Goal: Transaction & Acquisition: Purchase product/service

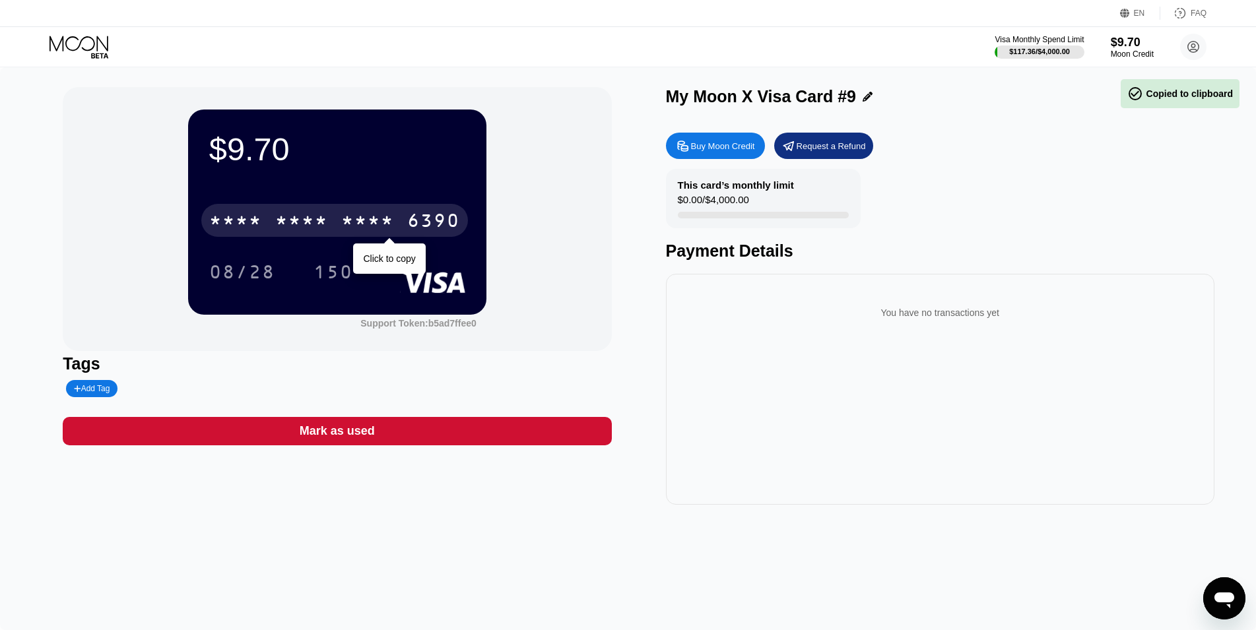
click at [303, 227] on div "* * * *" at bounding box center [301, 222] width 53 height 21
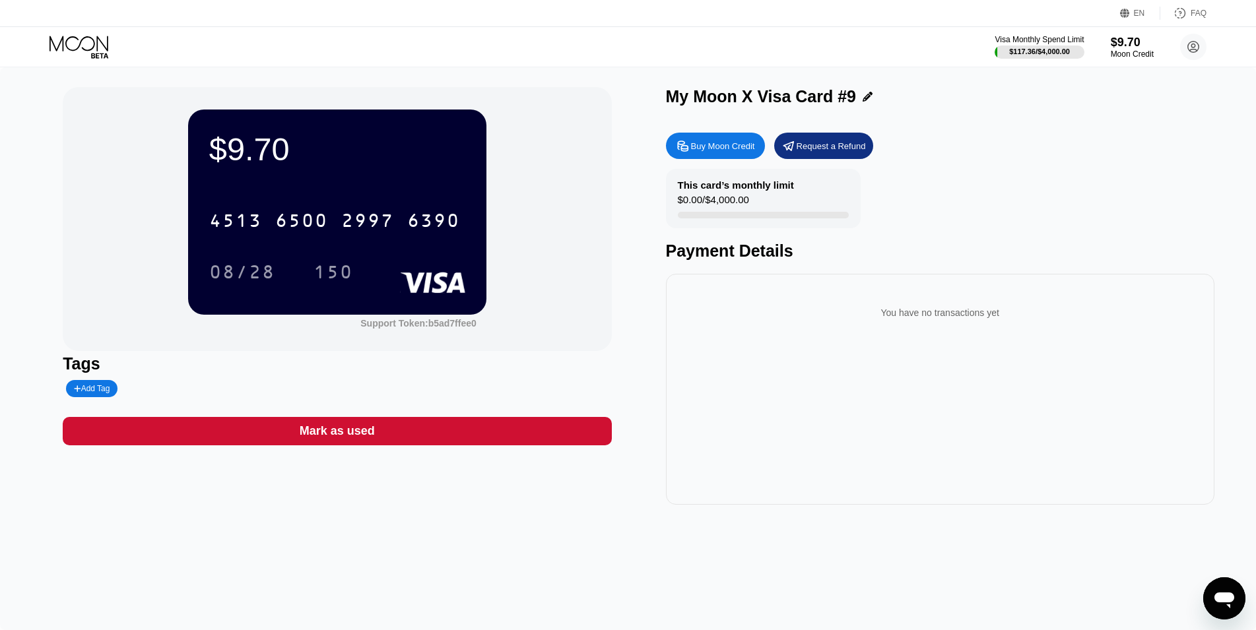
click at [79, 48] on icon at bounding box center [79, 47] width 61 height 23
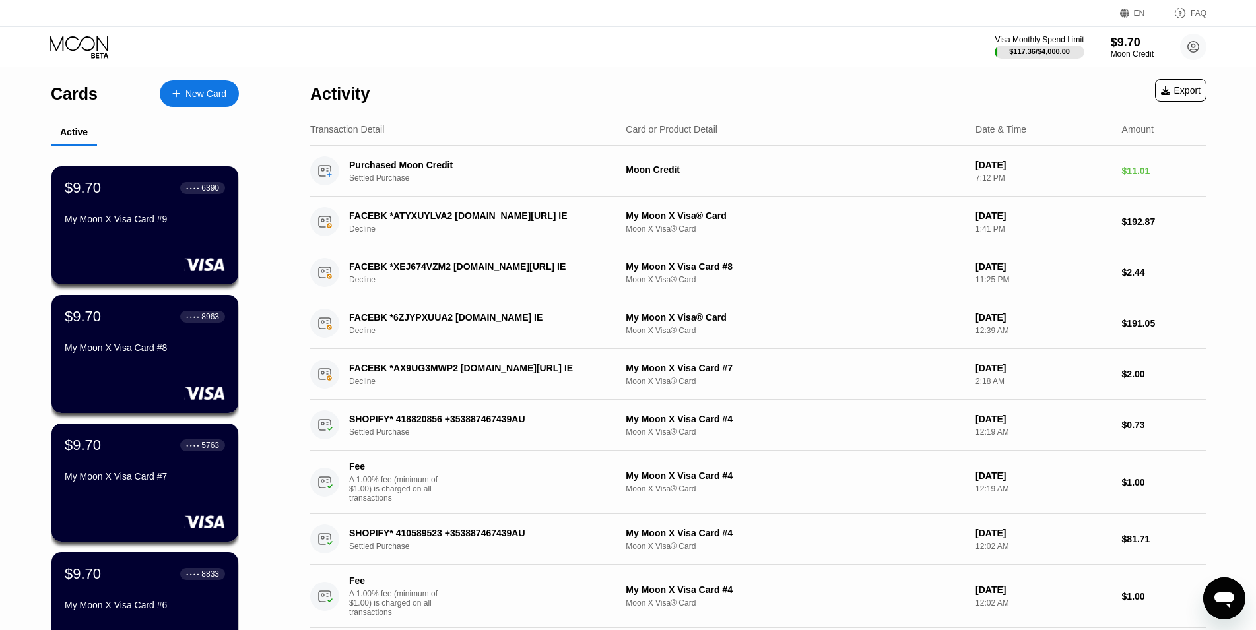
click at [210, 88] on div "New Card" at bounding box center [205, 93] width 41 height 11
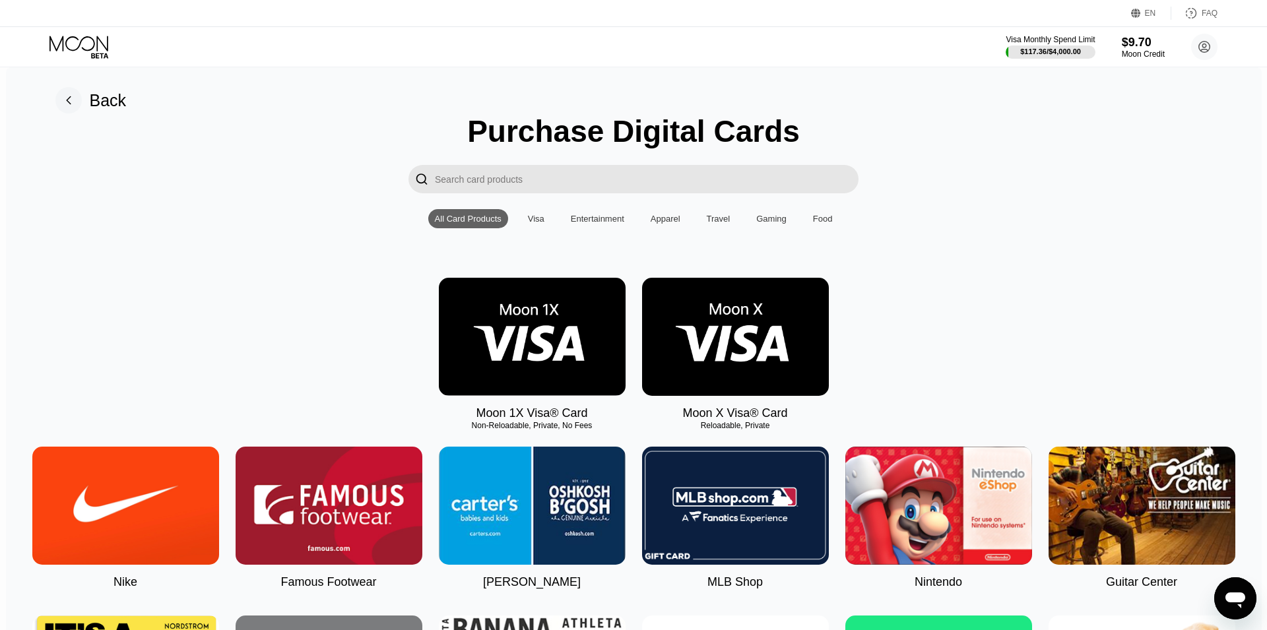
click at [736, 323] on img at bounding box center [735, 337] width 187 height 118
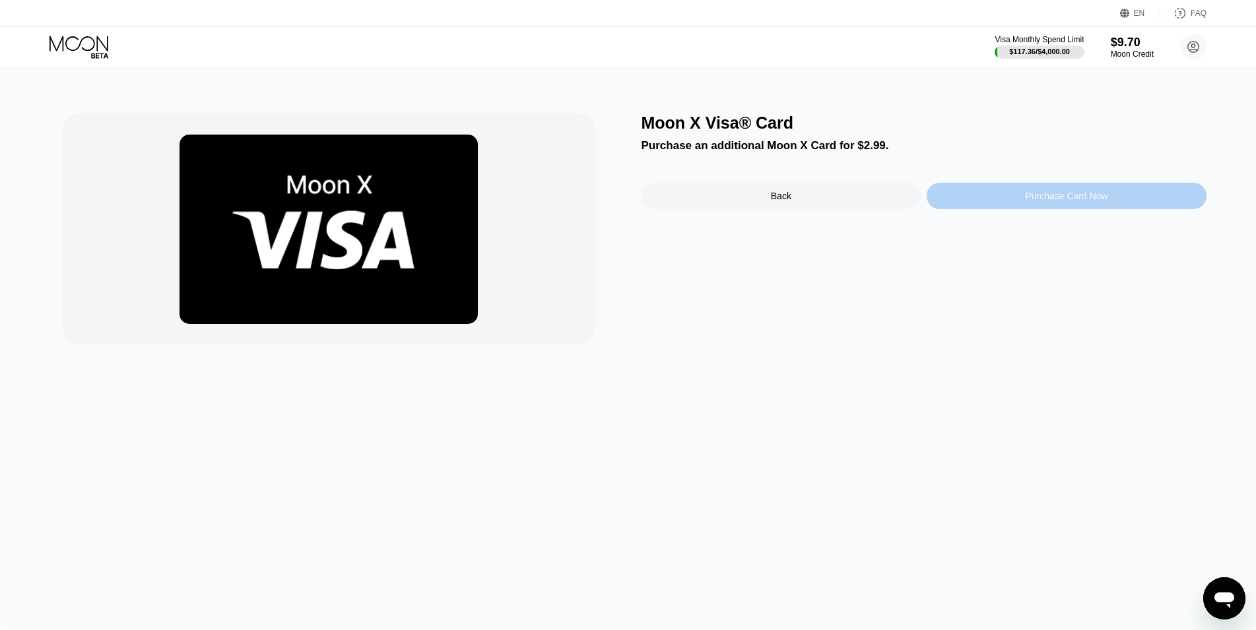
click at [1027, 208] on div "Purchase Card Now" at bounding box center [1066, 196] width 280 height 26
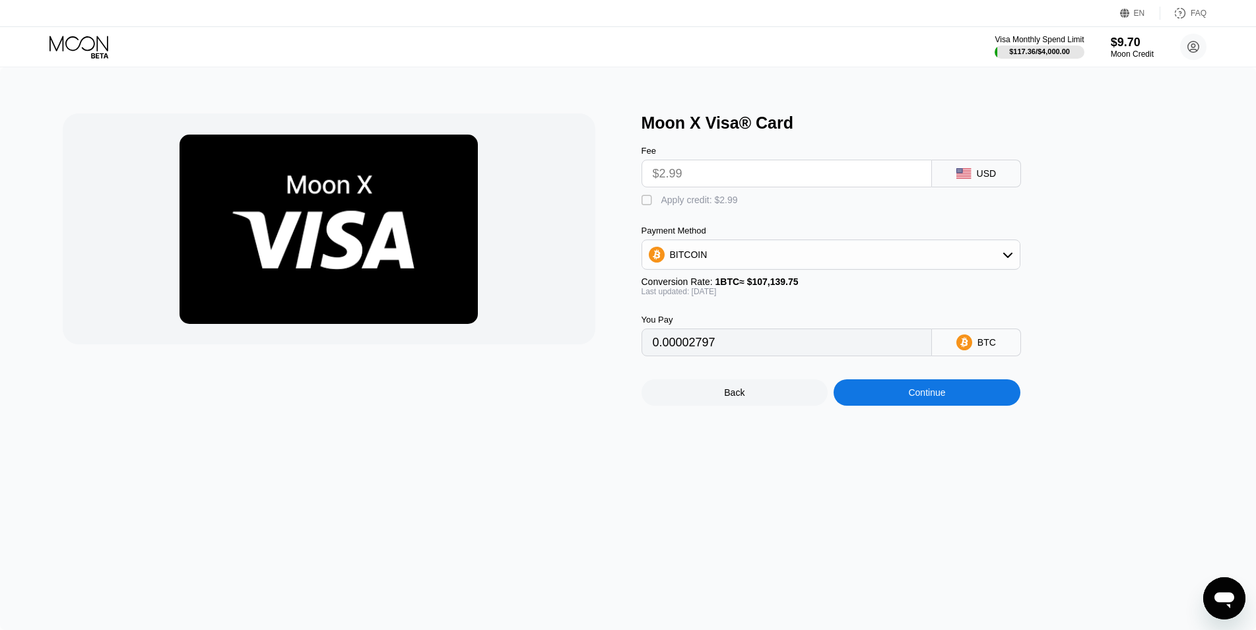
click at [653, 205] on div "" at bounding box center [647, 200] width 13 height 13
type input "0"
click at [934, 398] on div "Continue" at bounding box center [926, 392] width 37 height 11
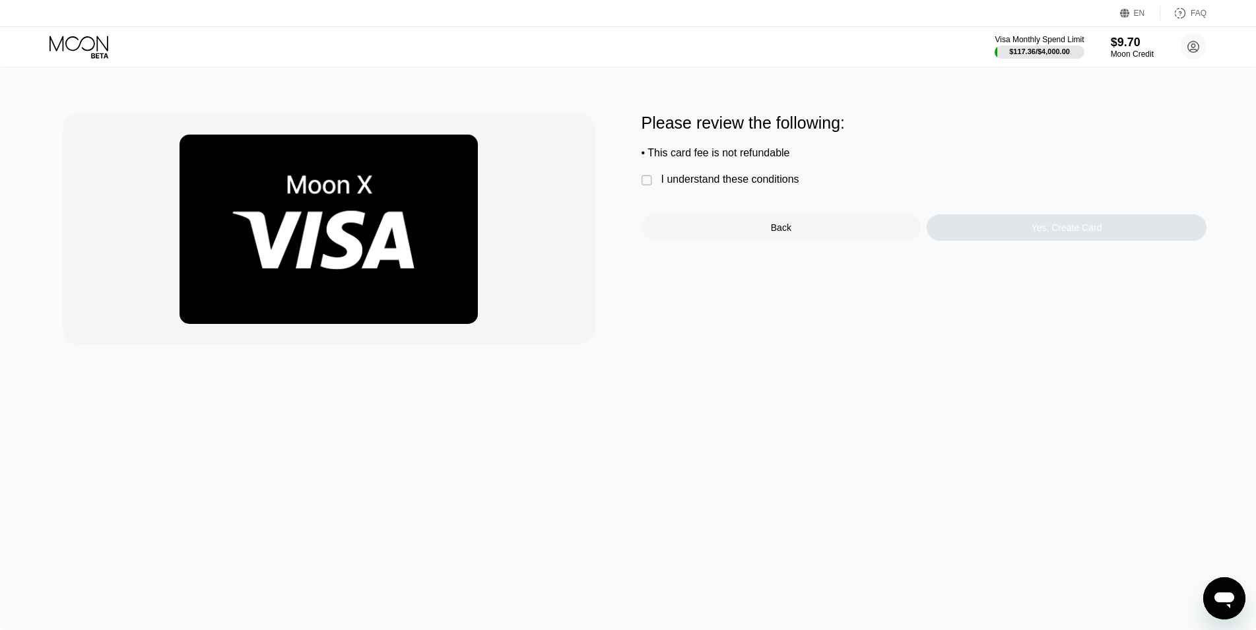
click at [651, 183] on div "" at bounding box center [647, 180] width 13 height 13
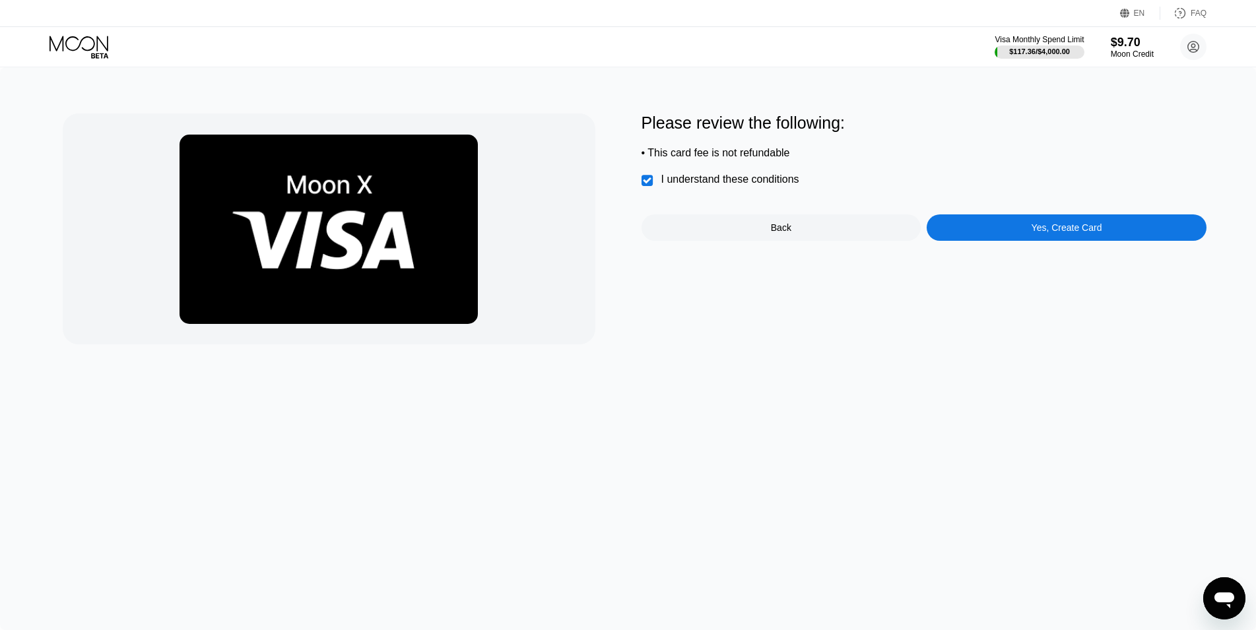
click at [1093, 233] on div "Yes, Create Card" at bounding box center [1066, 227] width 71 height 11
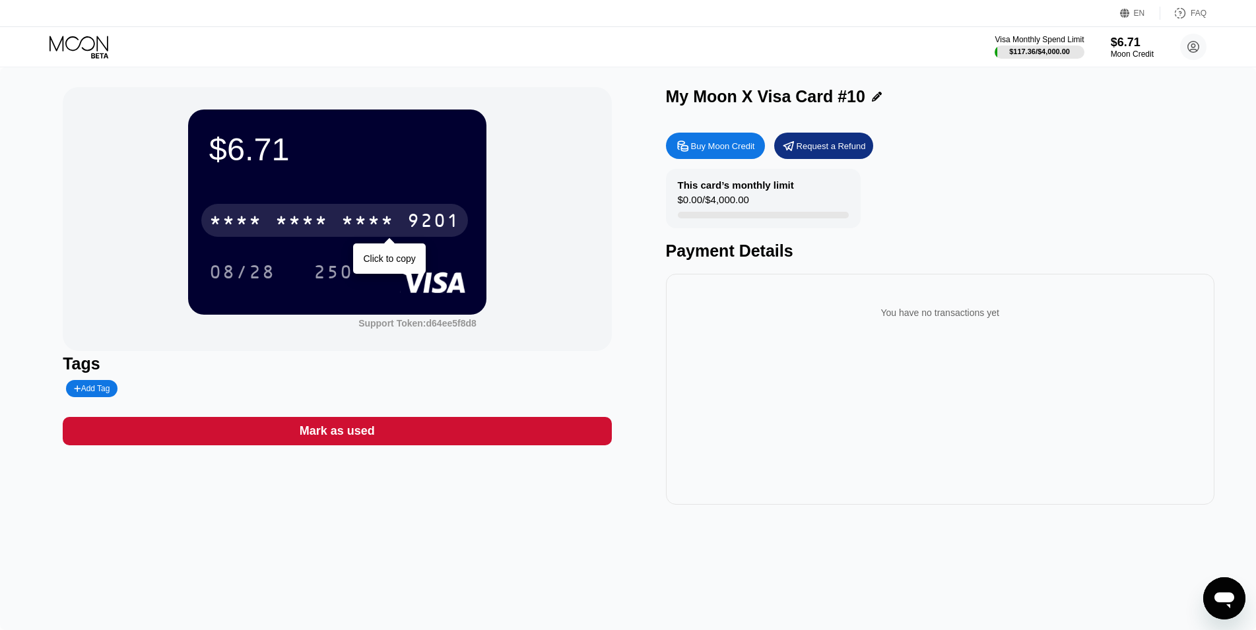
click at [311, 223] on div "* * * *" at bounding box center [301, 222] width 53 height 21
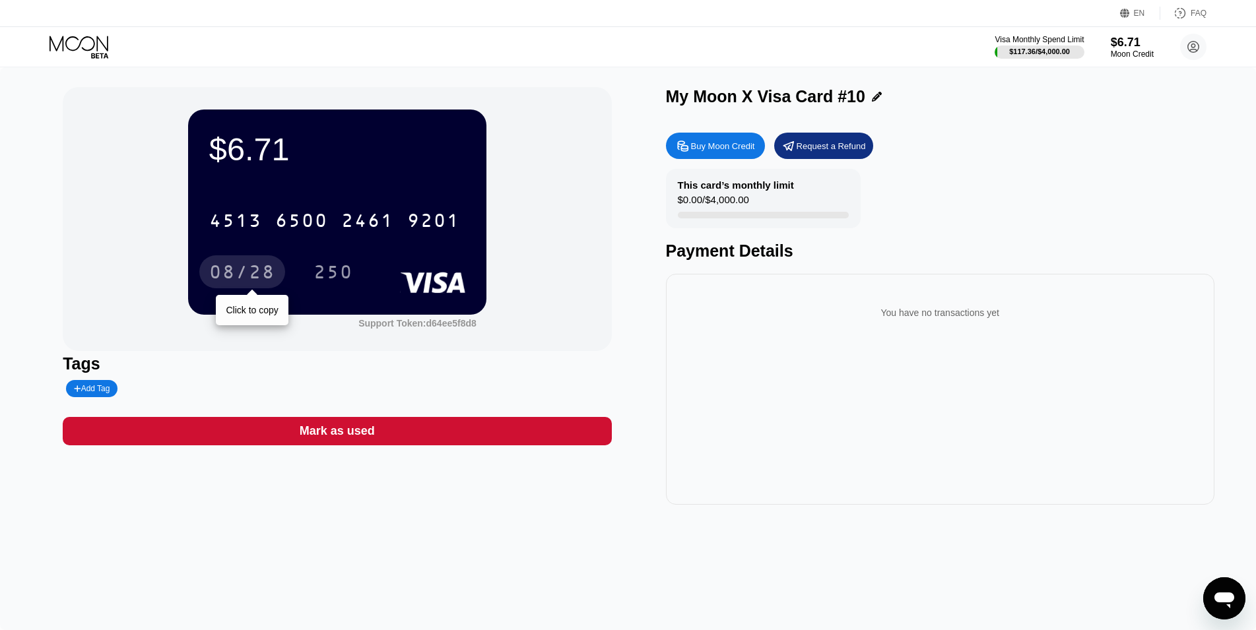
click at [248, 276] on div "08/28" at bounding box center [242, 273] width 66 height 21
